Goal: Information Seeking & Learning: Check status

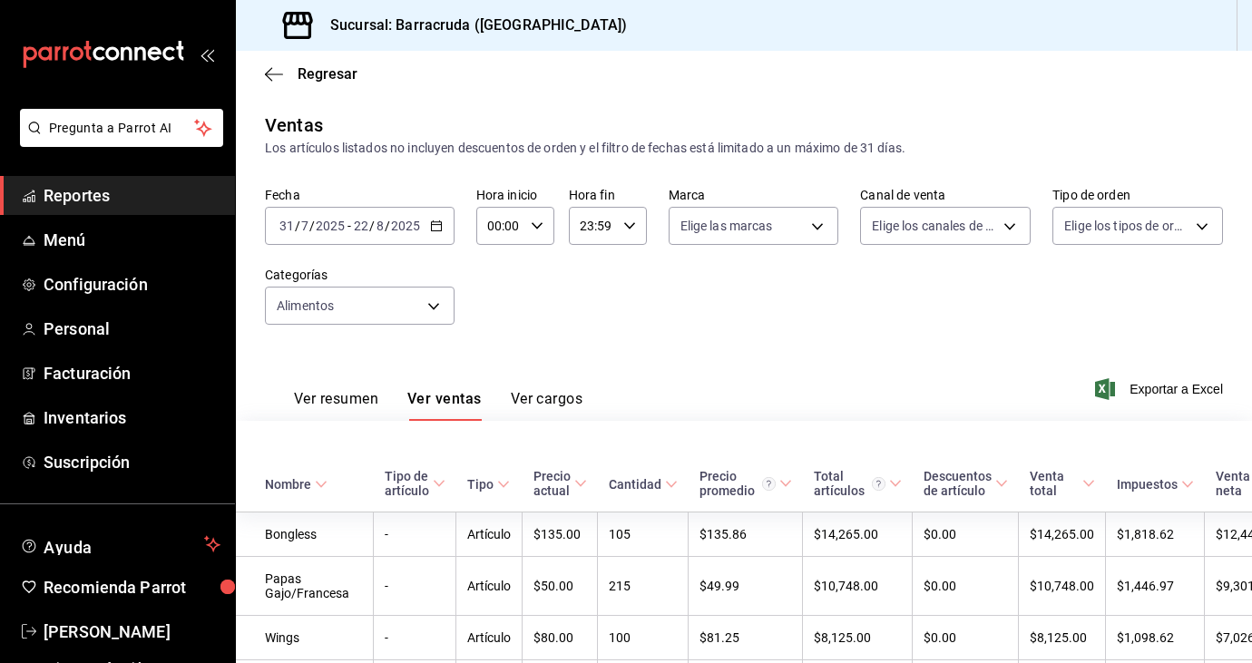
scroll to position [920, 0]
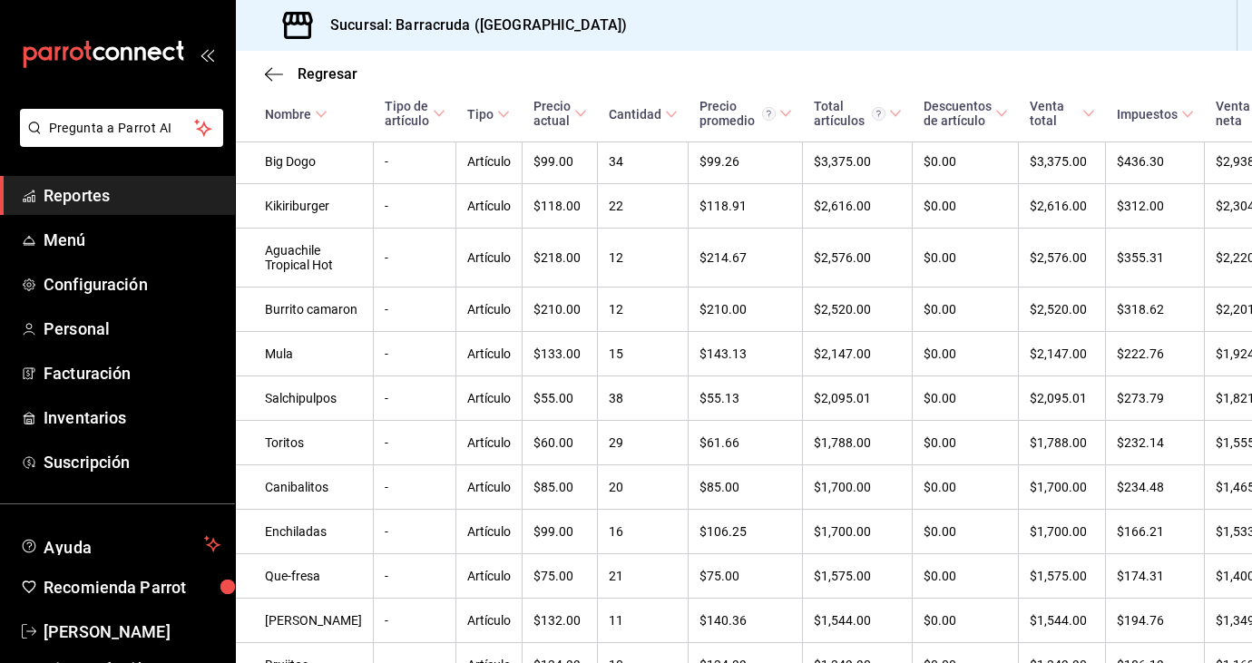
click at [99, 207] on span "Reportes" at bounding box center [132, 195] width 177 height 24
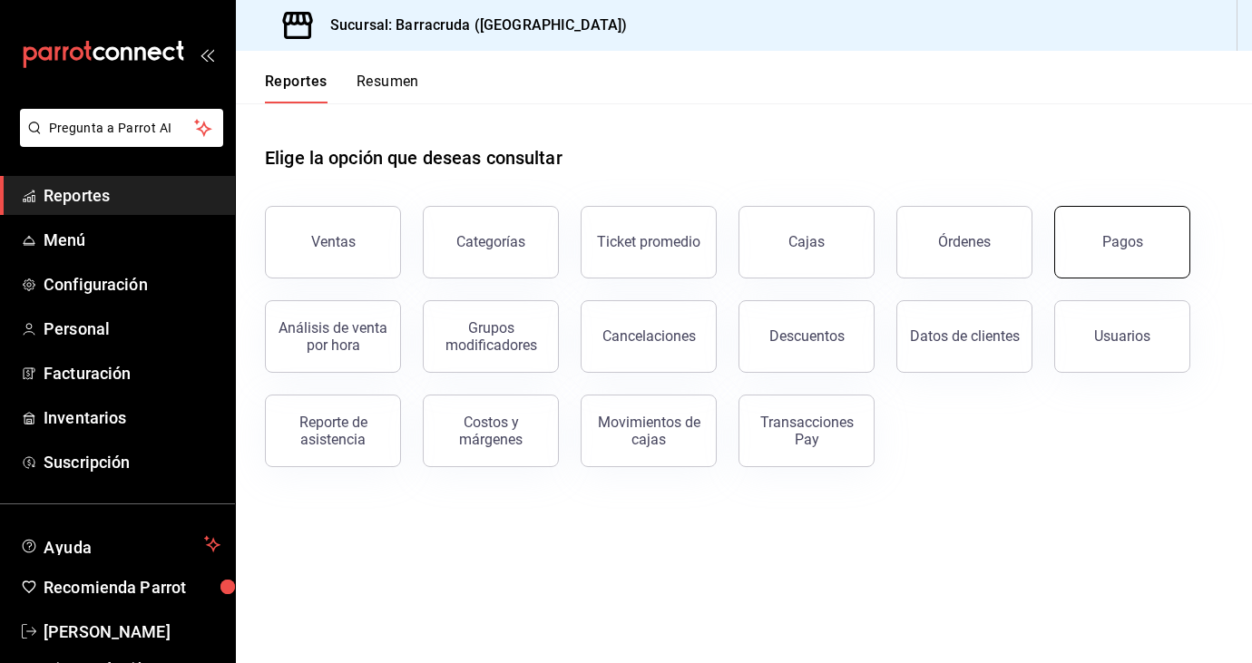
click at [1130, 221] on button "Pagos" at bounding box center [1122, 242] width 136 height 73
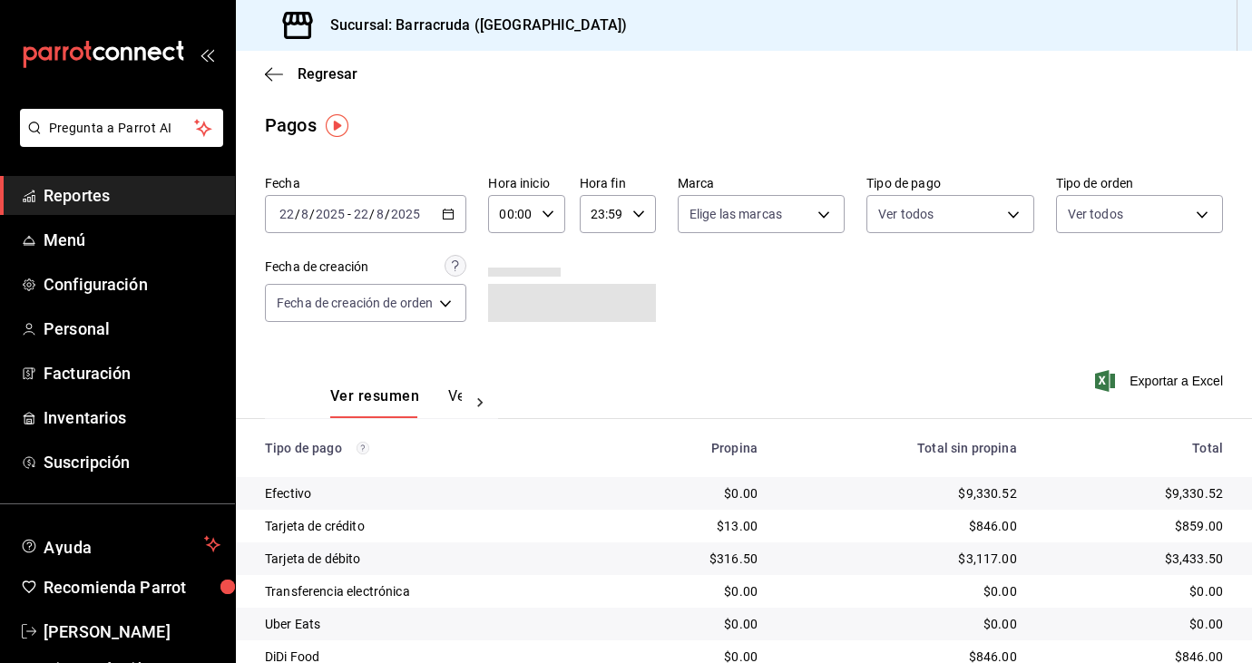
click at [463, 391] on div at bounding box center [480, 402] width 36 height 31
click at [437, 396] on button "Ver pagos" at bounding box center [428, 402] width 68 height 31
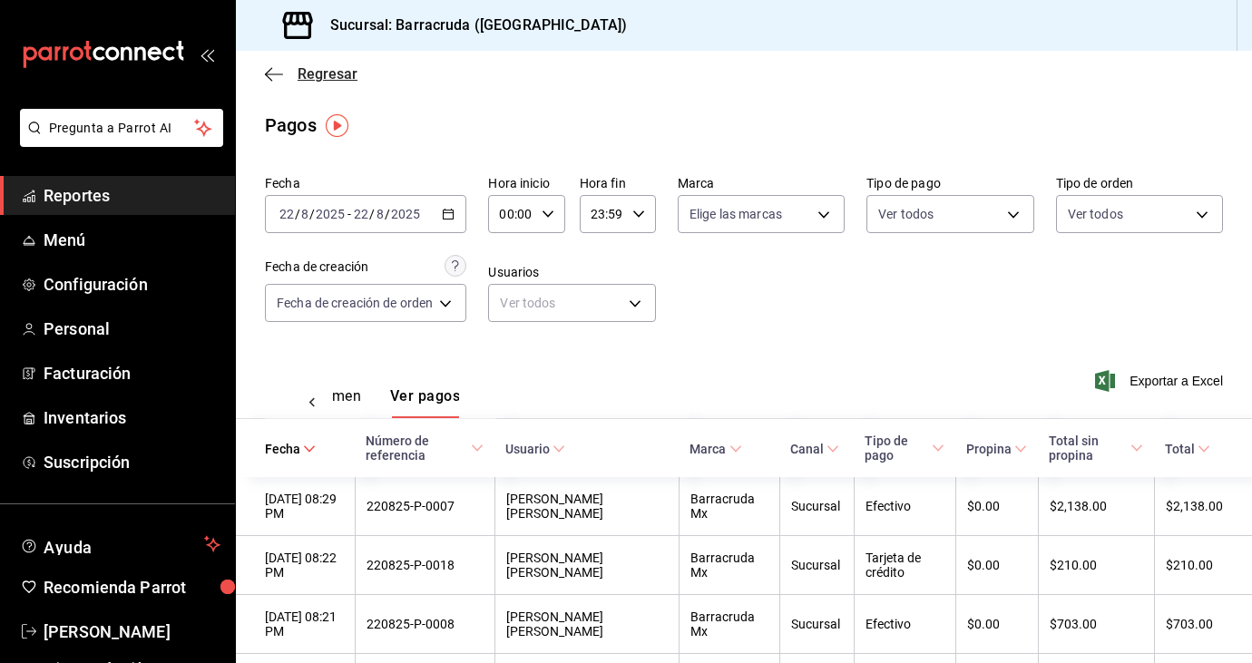
click at [279, 79] on icon "button" at bounding box center [274, 74] width 18 height 16
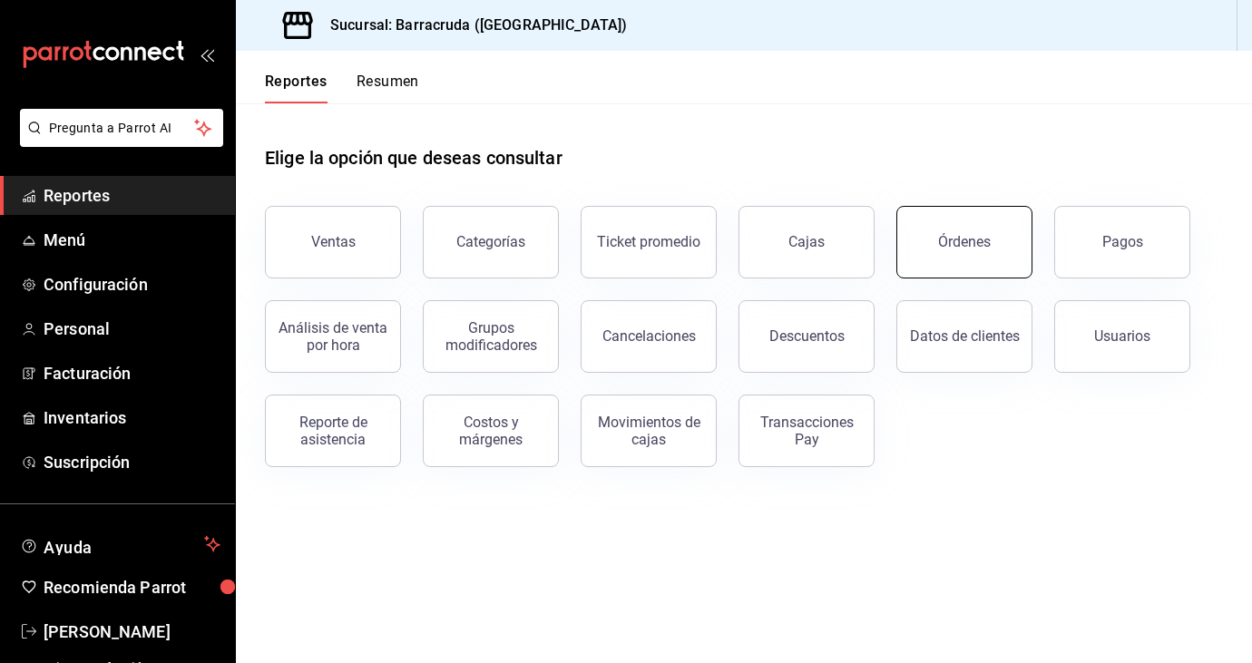
click at [934, 266] on button "Órdenes" at bounding box center [964, 242] width 136 height 73
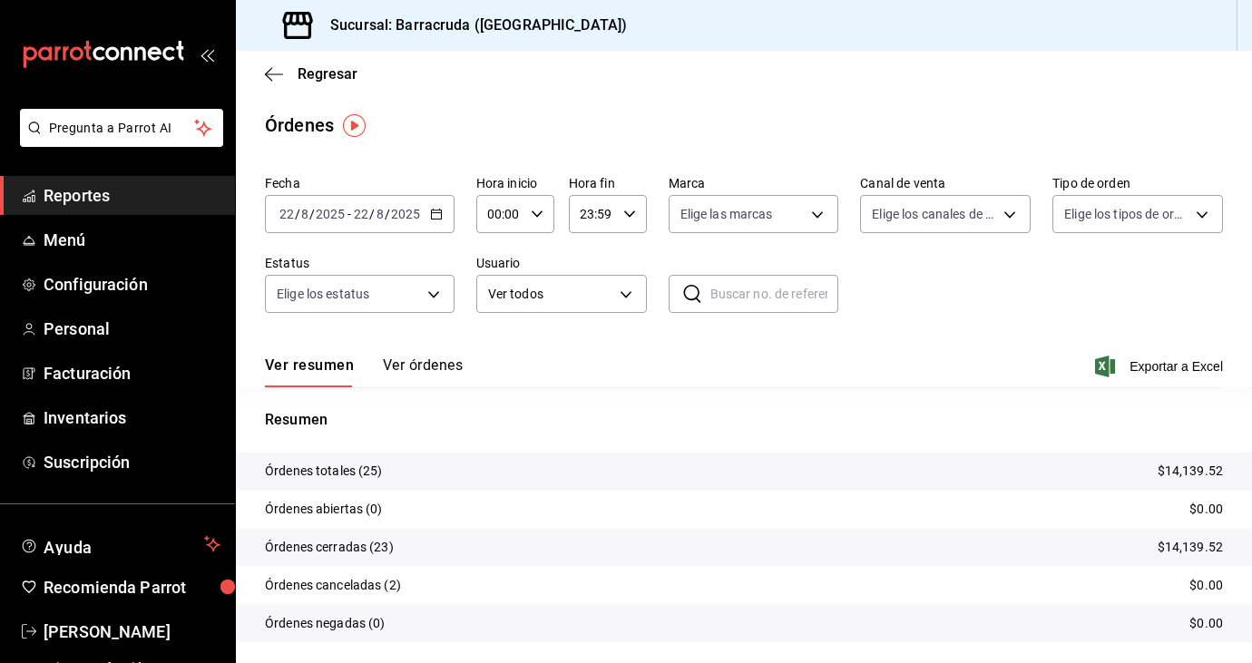
click at [431, 361] on button "Ver órdenes" at bounding box center [423, 372] width 80 height 31
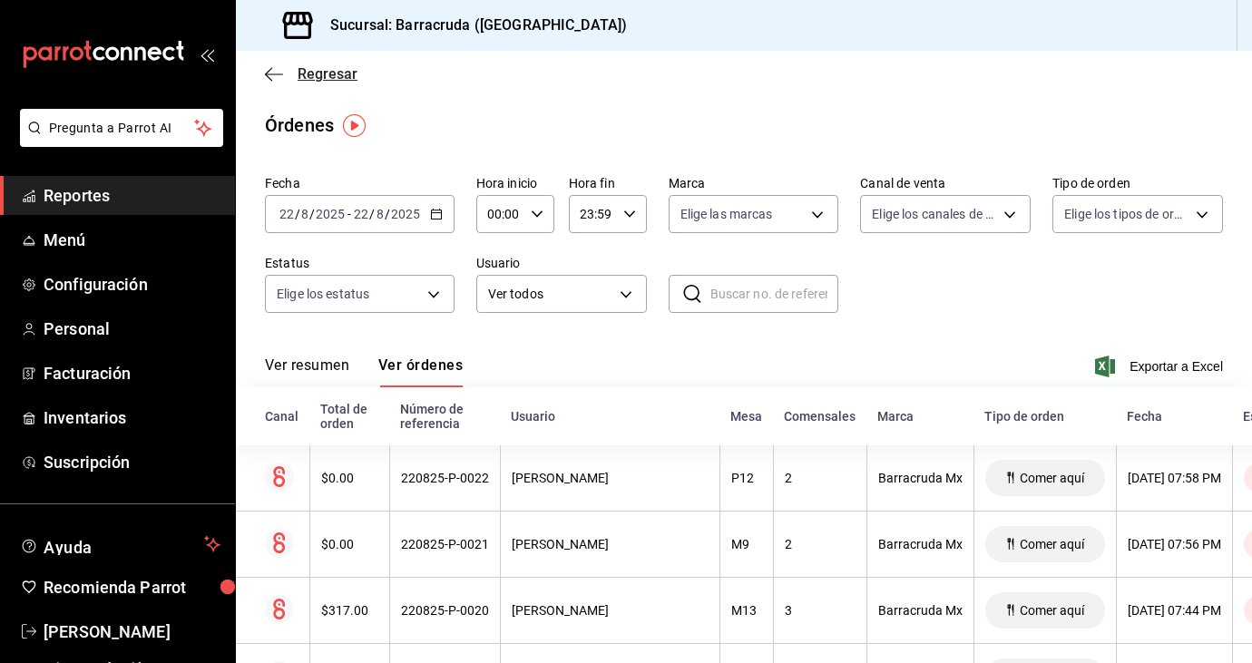
click at [271, 74] on icon "button" at bounding box center [274, 74] width 18 height 16
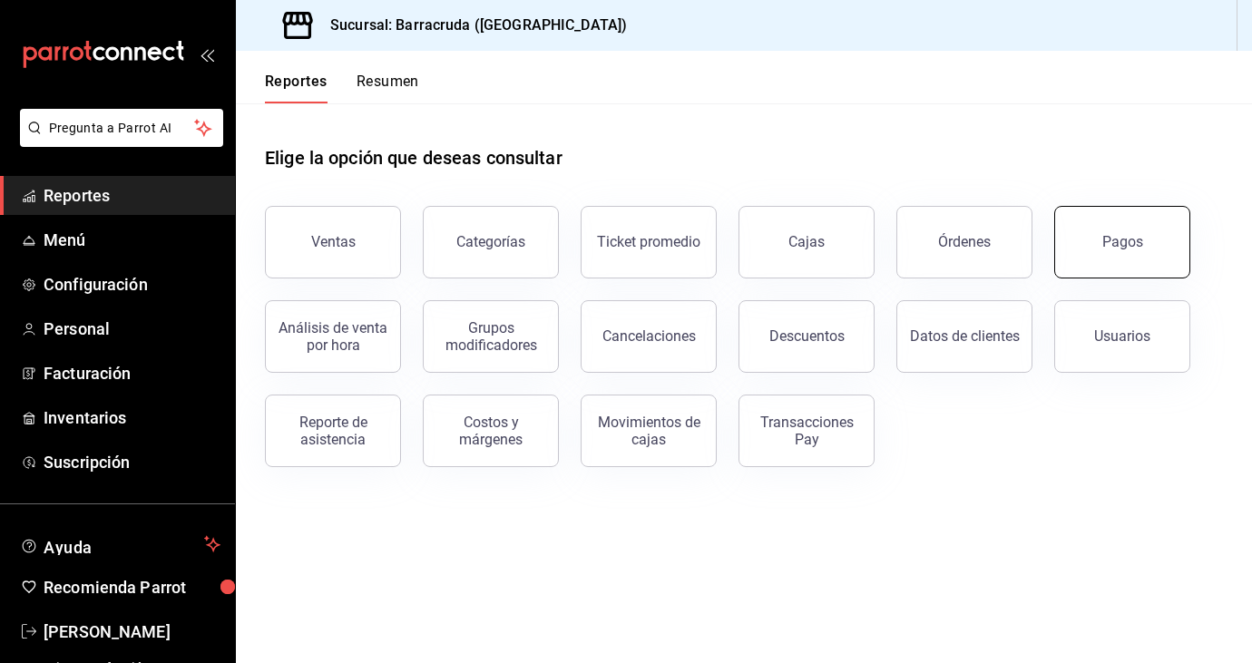
click at [1075, 250] on button "Pagos" at bounding box center [1122, 242] width 136 height 73
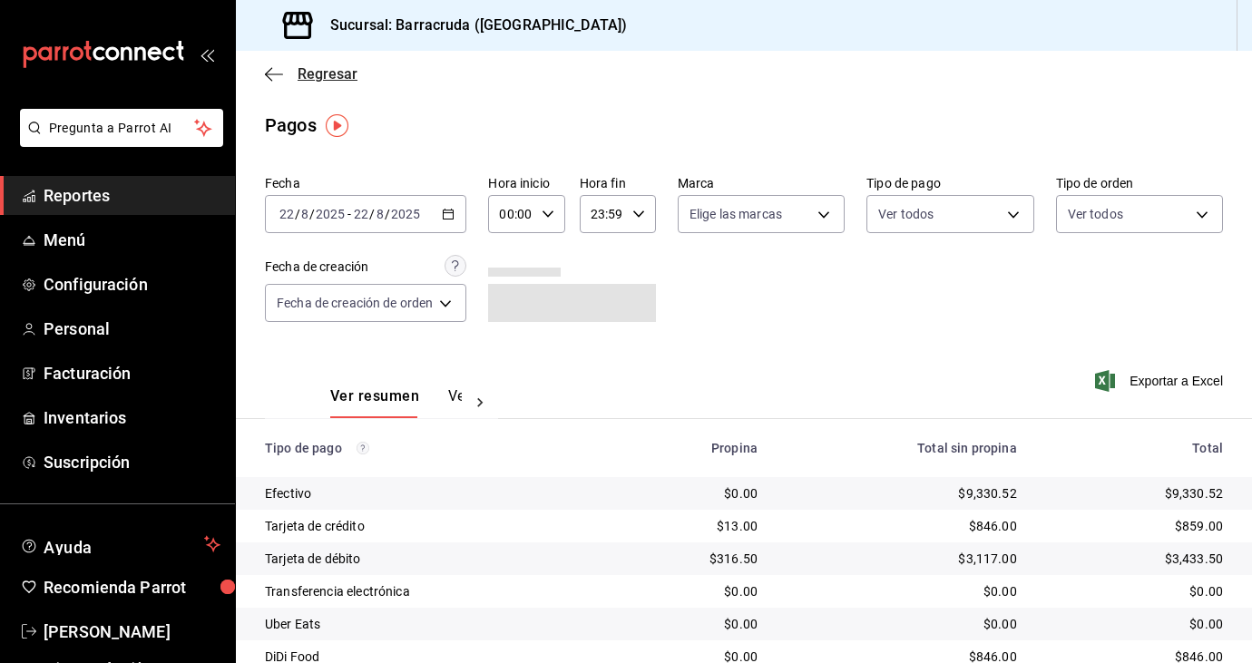
click at [288, 68] on span "Regresar" at bounding box center [311, 73] width 93 height 17
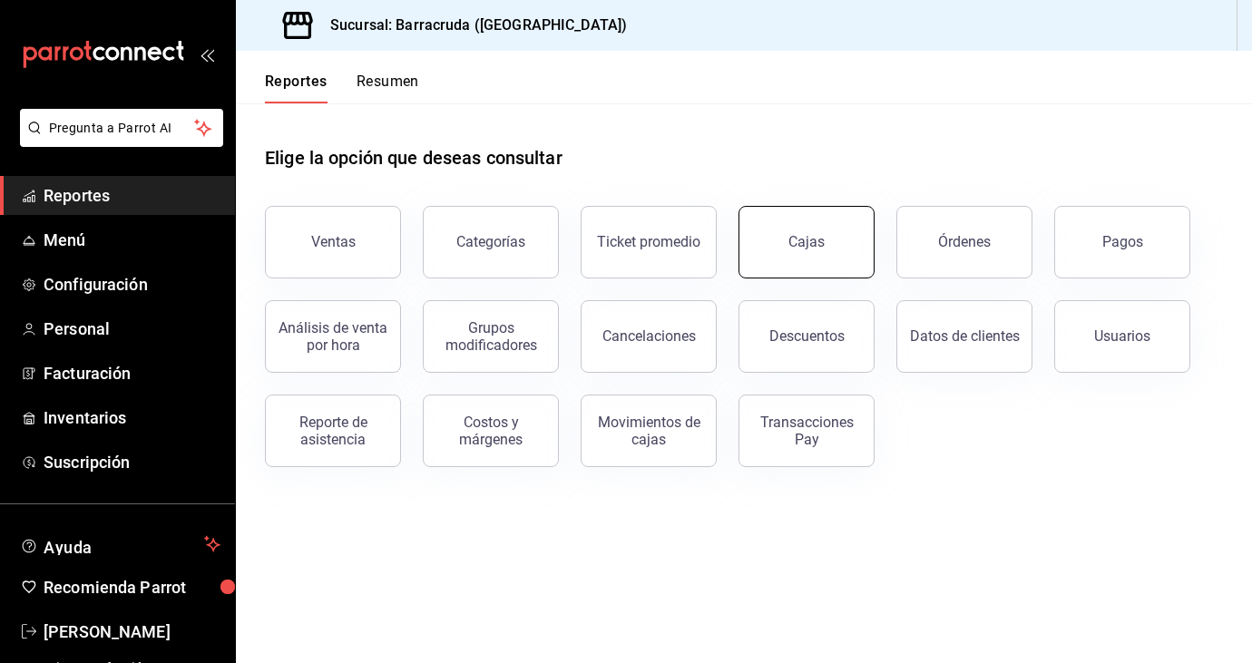
click at [809, 248] on div "Cajas" at bounding box center [806, 241] width 36 height 17
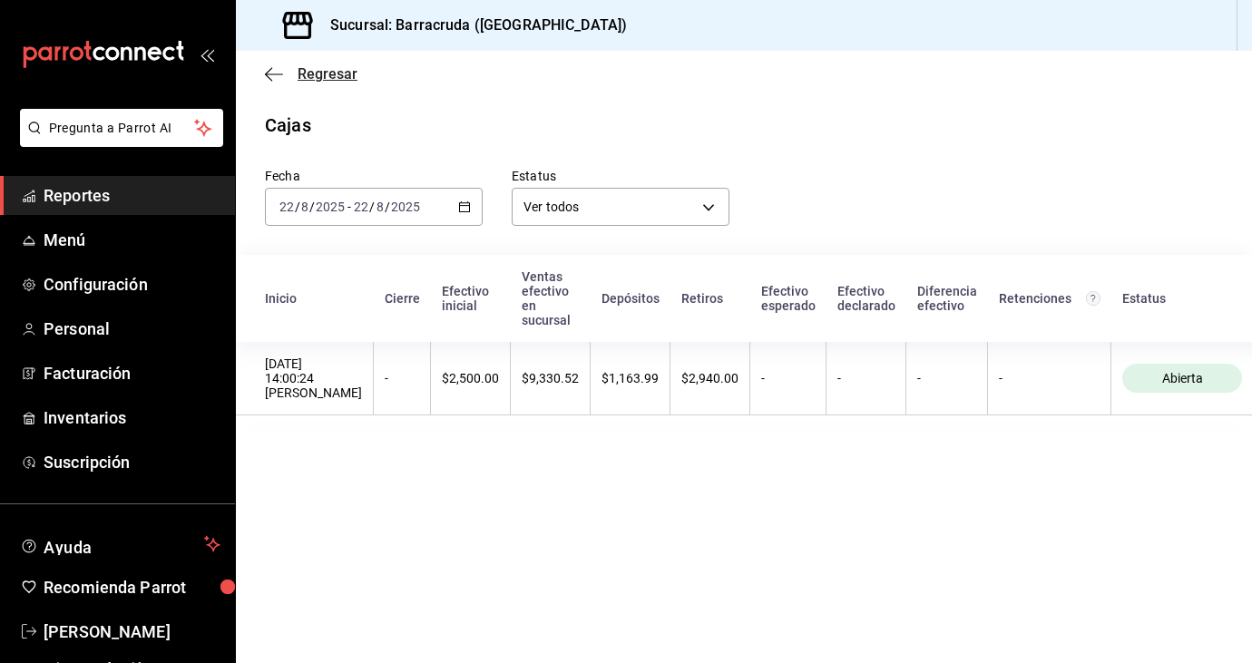
click at [279, 76] on icon "button" at bounding box center [274, 74] width 18 height 16
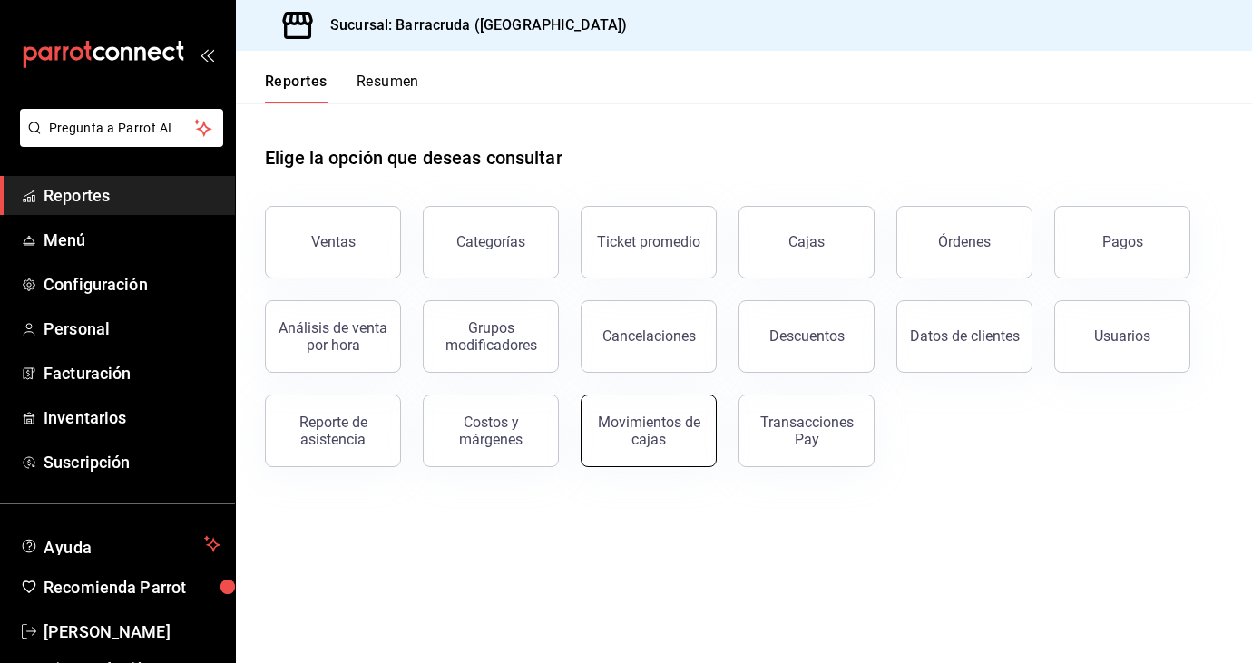
click at [663, 425] on div "Movimientos de cajas" at bounding box center [648, 431] width 112 height 34
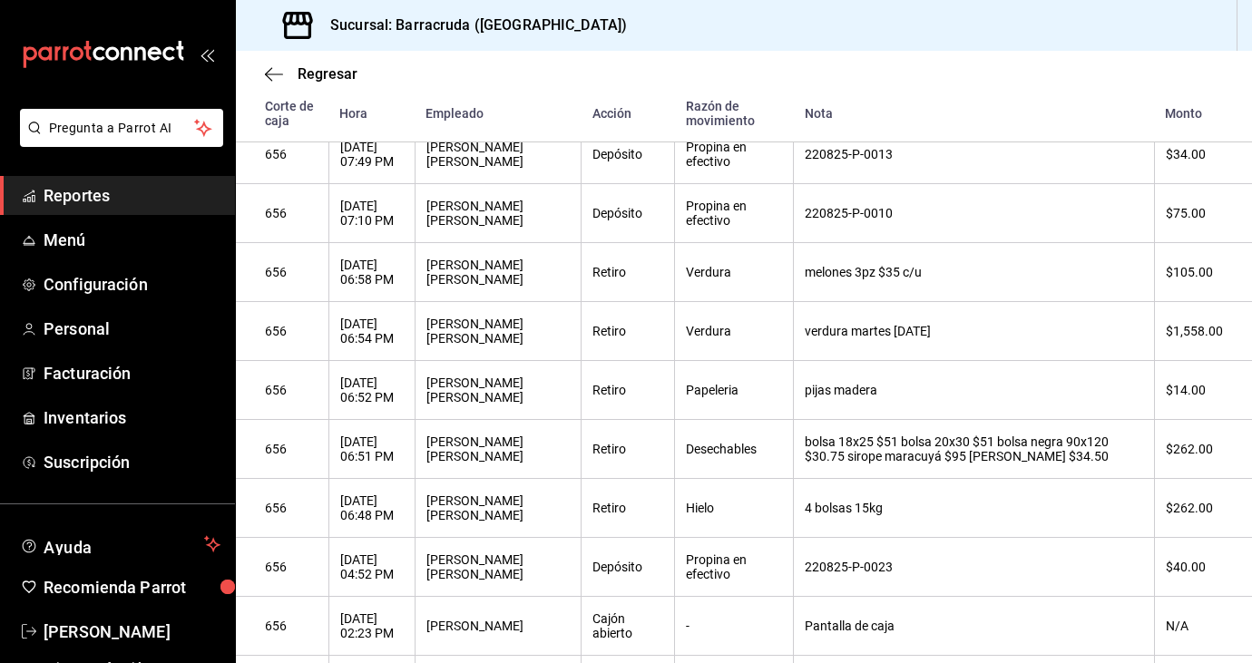
scroll to position [432, 0]
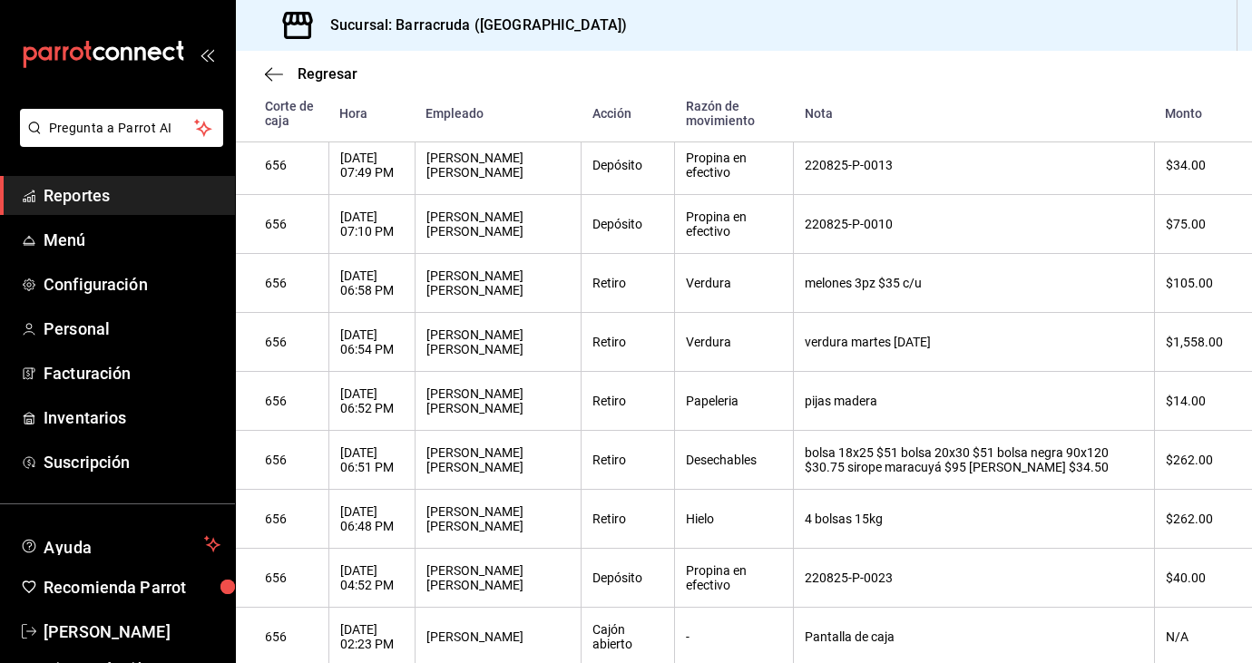
click at [870, 366] on th "verdura martes [DATE]" at bounding box center [974, 342] width 361 height 59
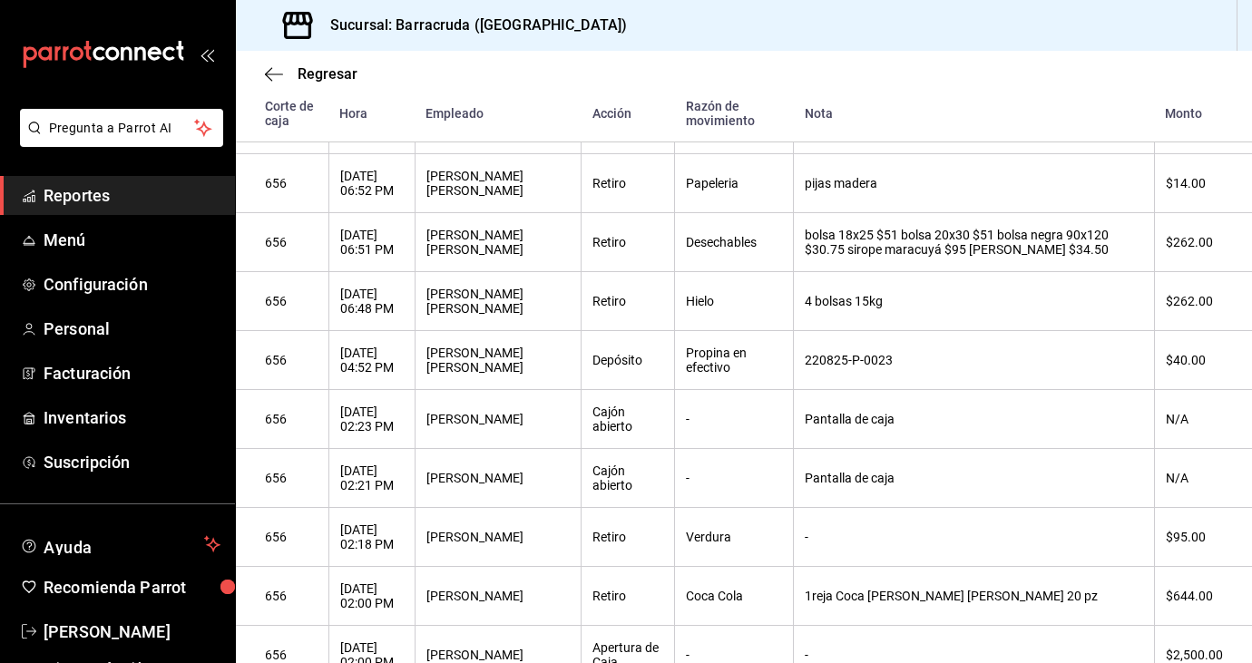
scroll to position [679, 0]
